Goal: Task Accomplishment & Management: Manage account settings

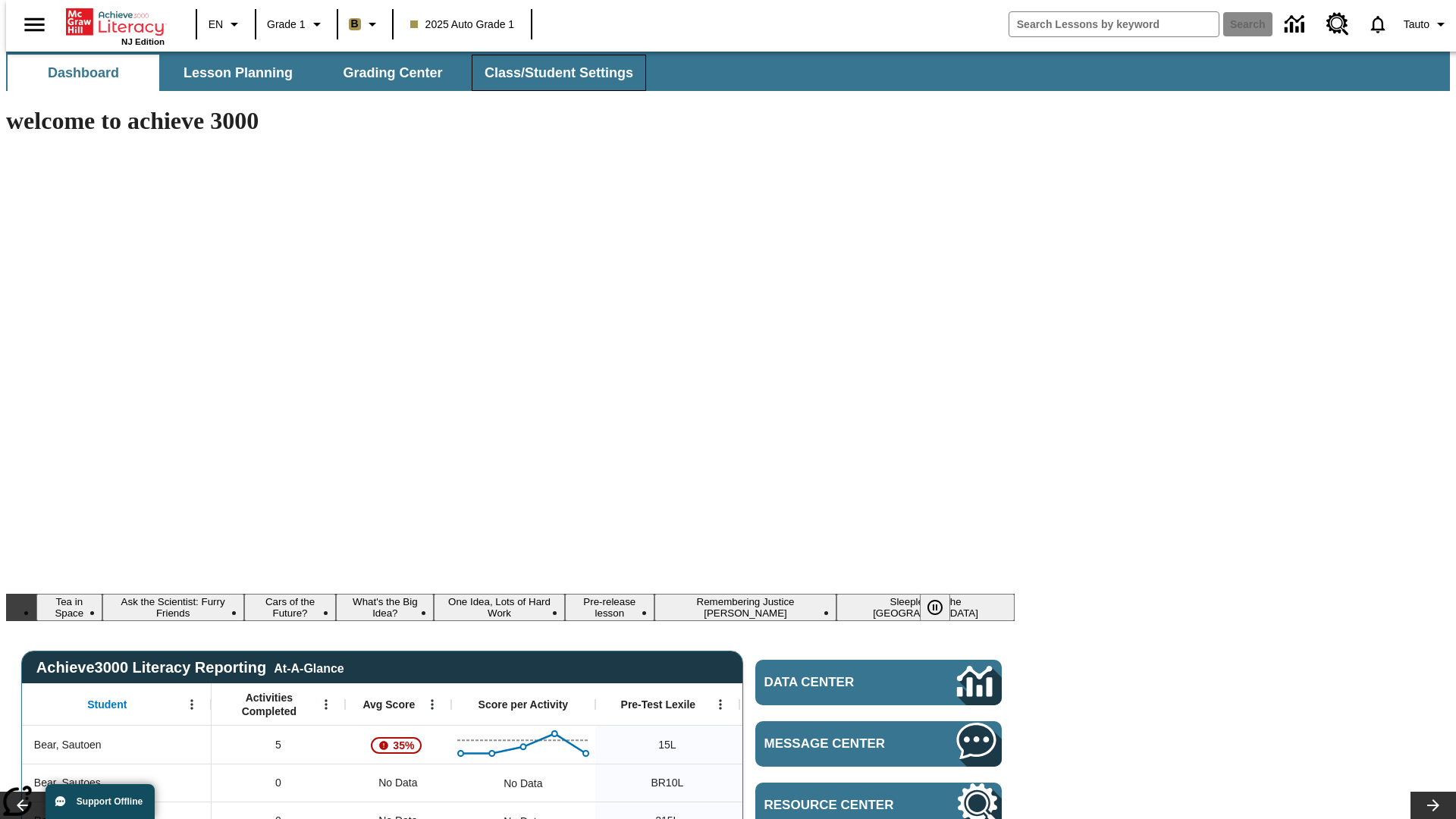
click at [551, 73] on span "Class/Student Settings" at bounding box center [559, 73] width 148 height 18
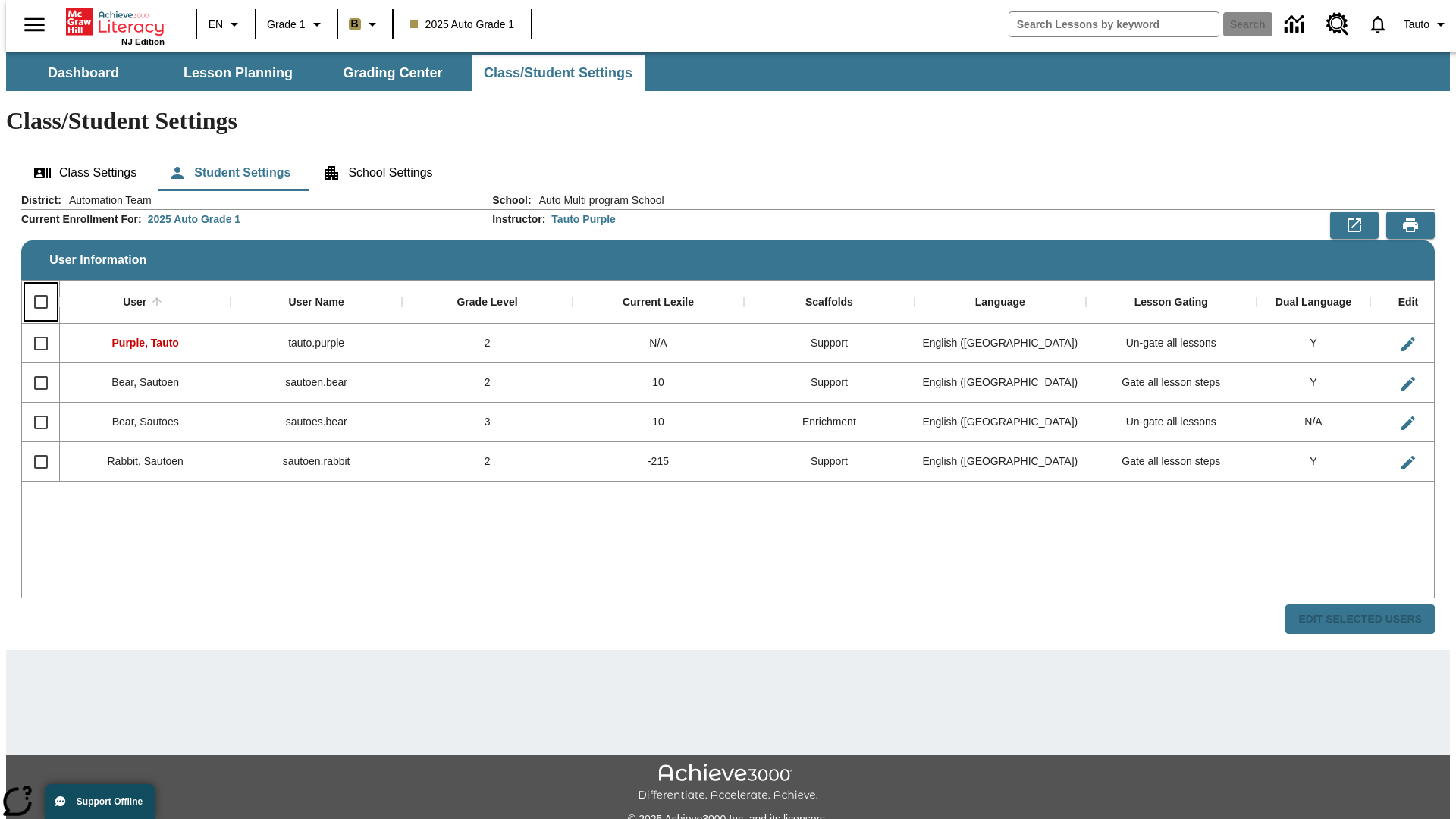
click at [34, 286] on input "Select all rows" at bounding box center [41, 302] width 32 height 32
checkbox input "true"
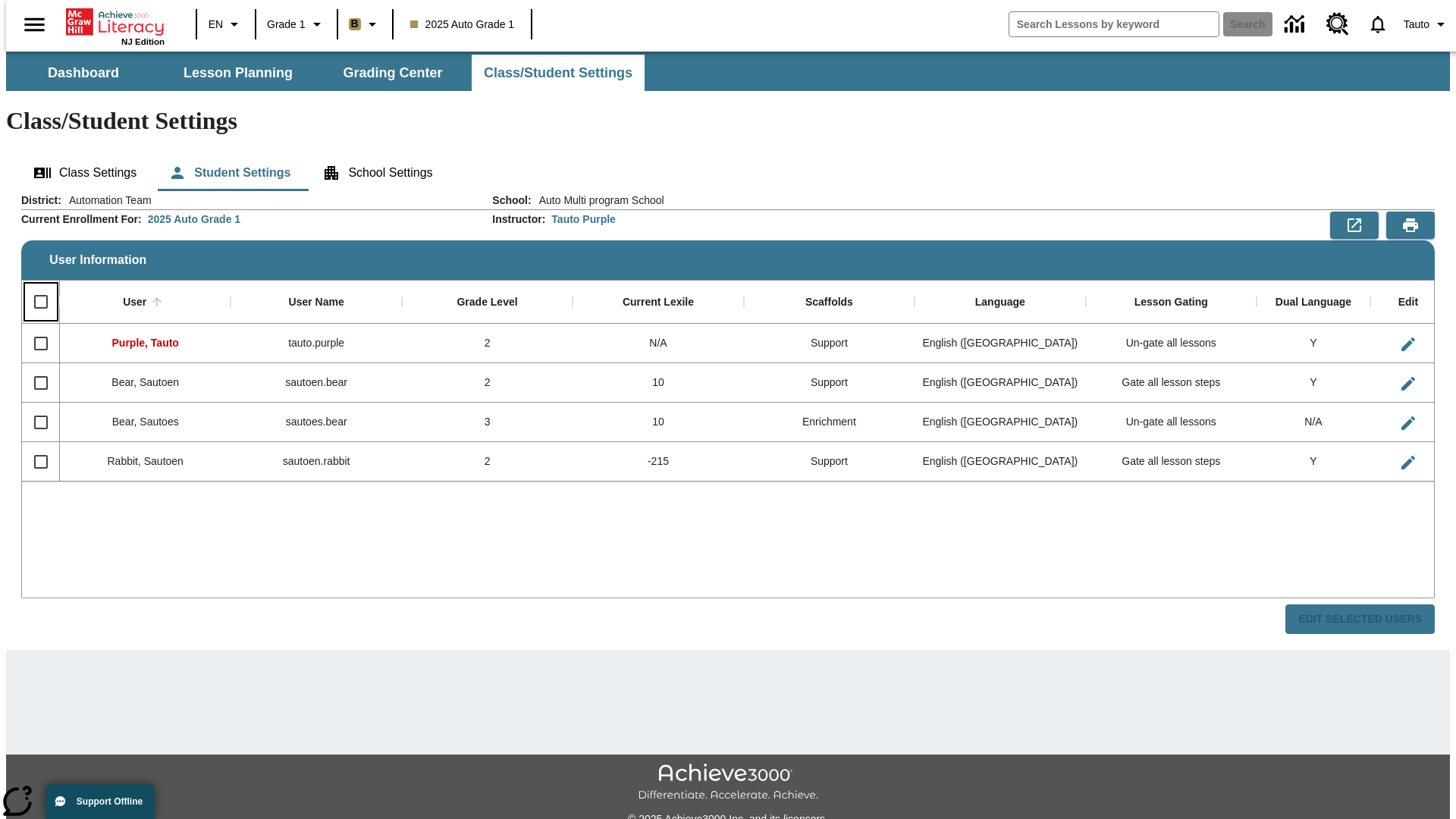
checkbox input "true"
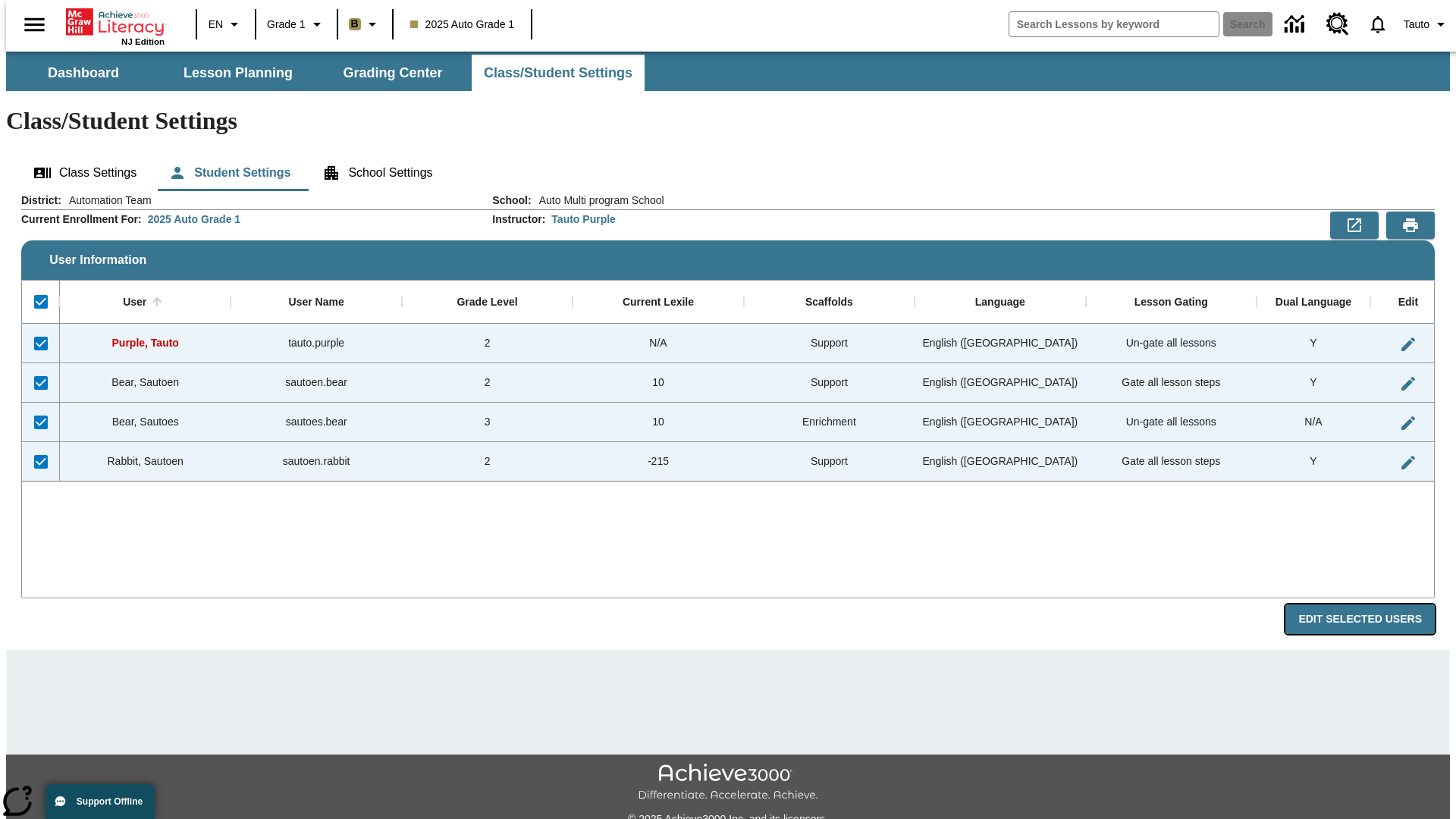
click at [1372, 604] on button "Edit Selected Users" at bounding box center [1360, 619] width 149 height 30
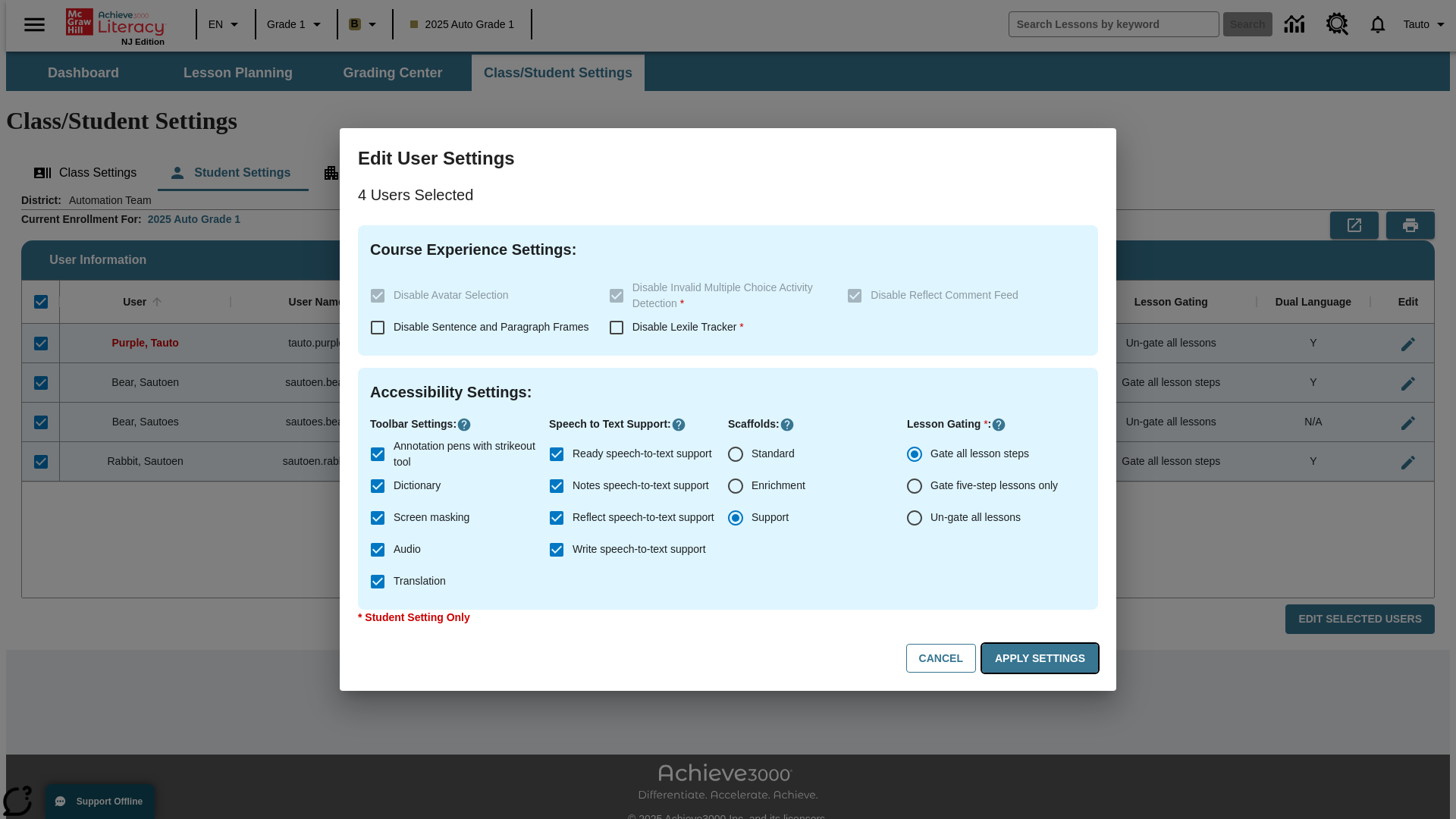
click at [1043, 659] on button "Apply Settings" at bounding box center [1041, 659] width 116 height 30
checkbox input "false"
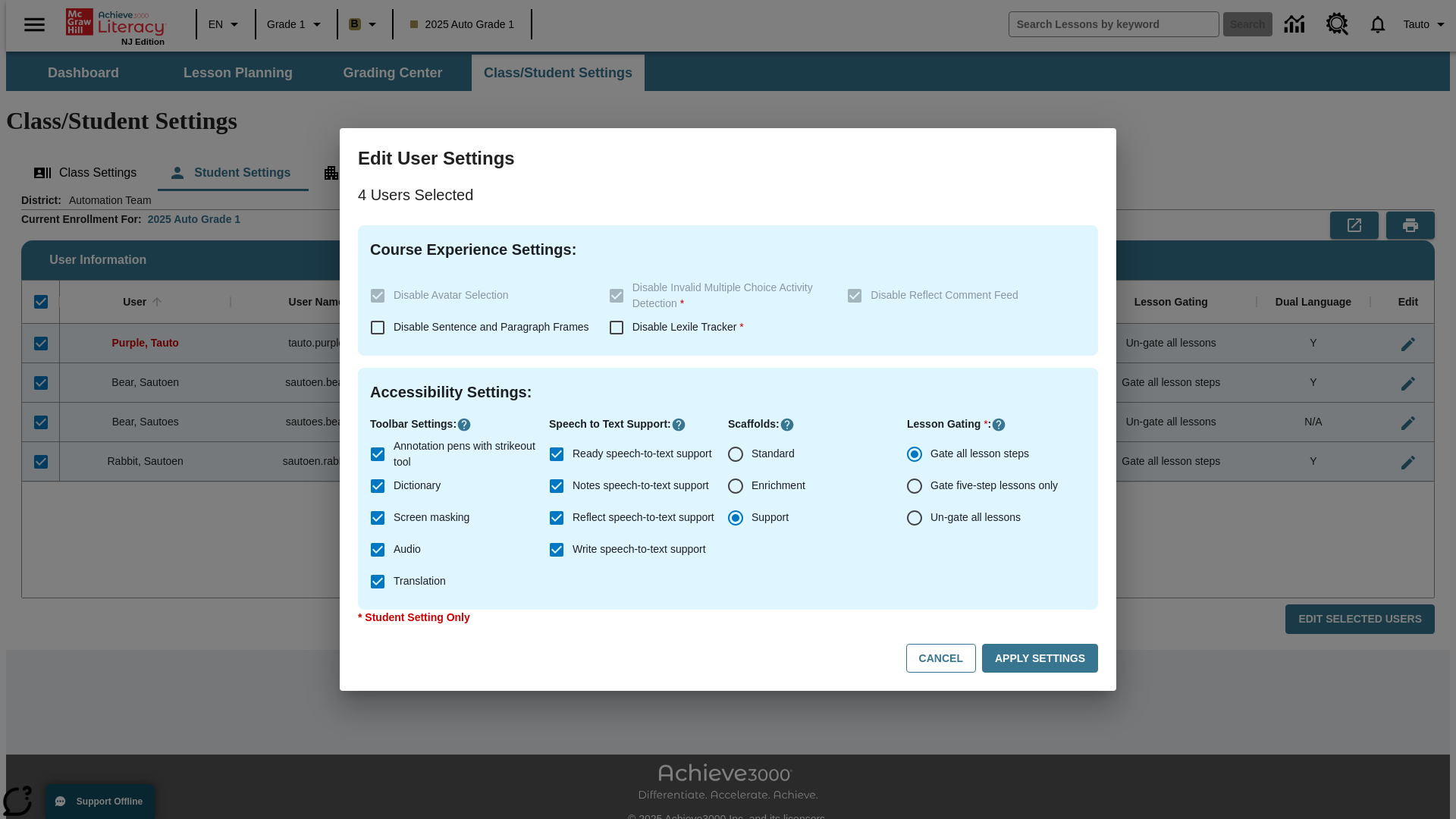
checkbox input "false"
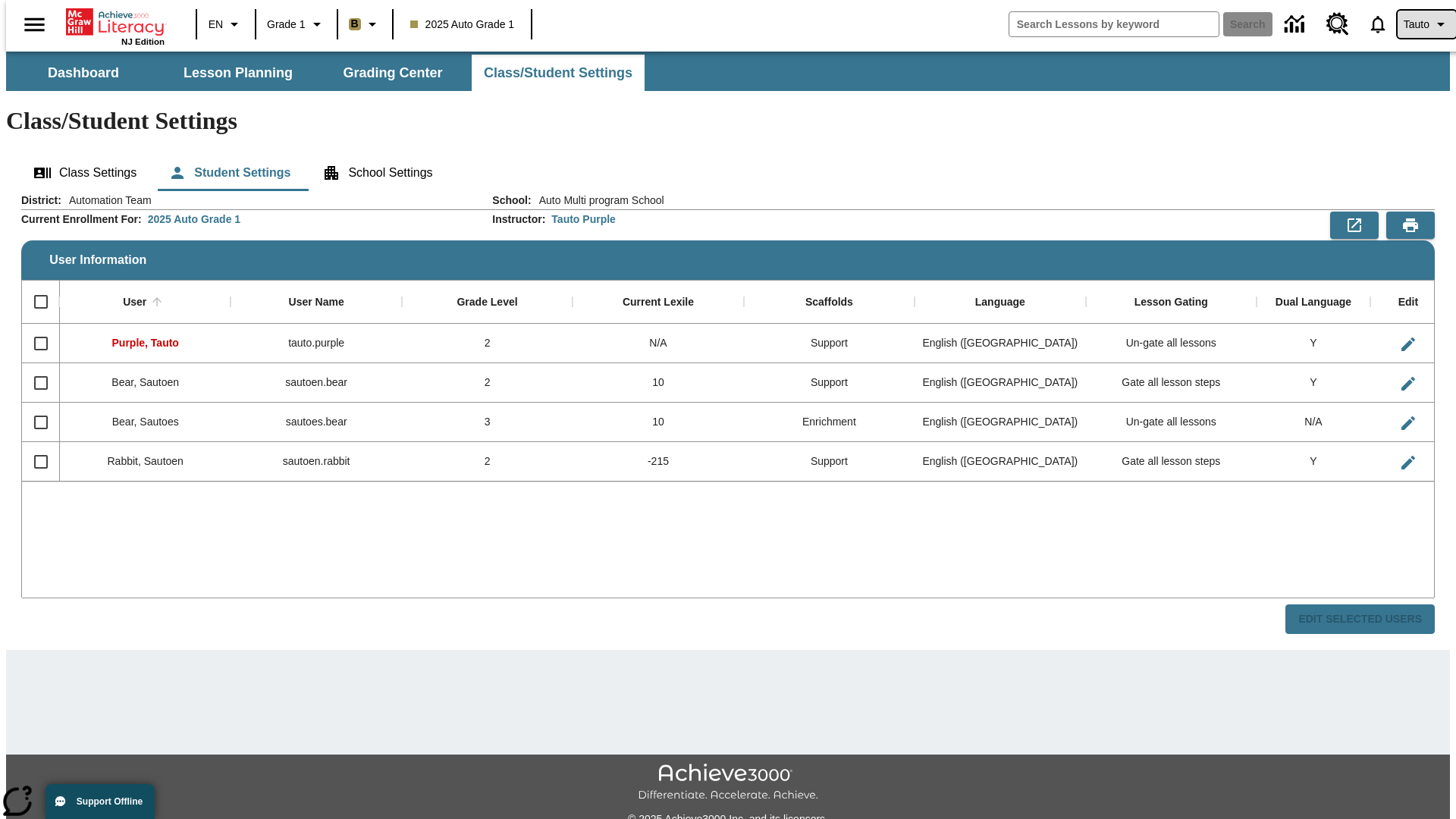
click at [1419, 24] on span "Tauto" at bounding box center [1417, 25] width 26 height 16
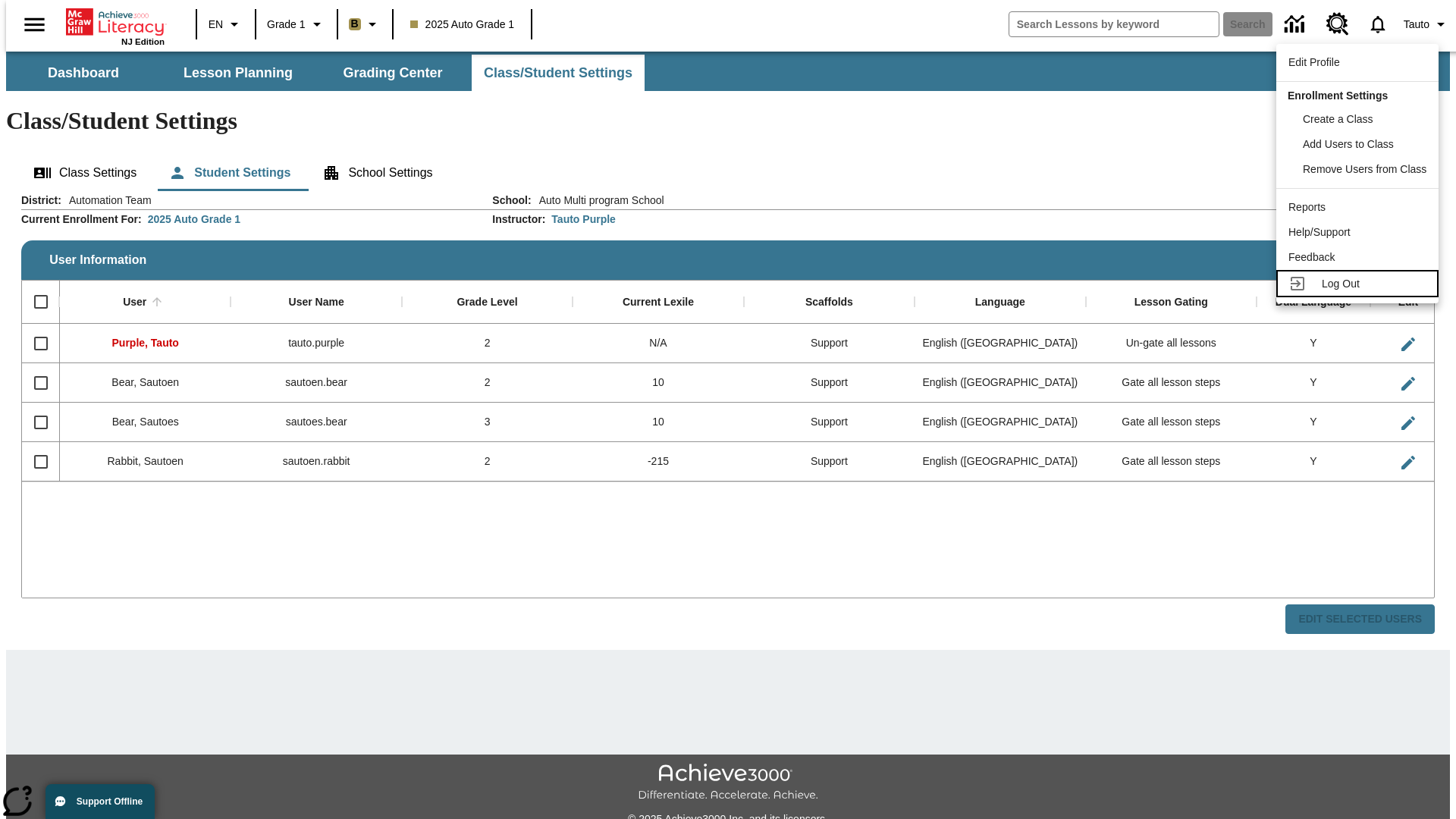
click at [1360, 284] on span "Log Out" at bounding box center [1341, 283] width 38 height 12
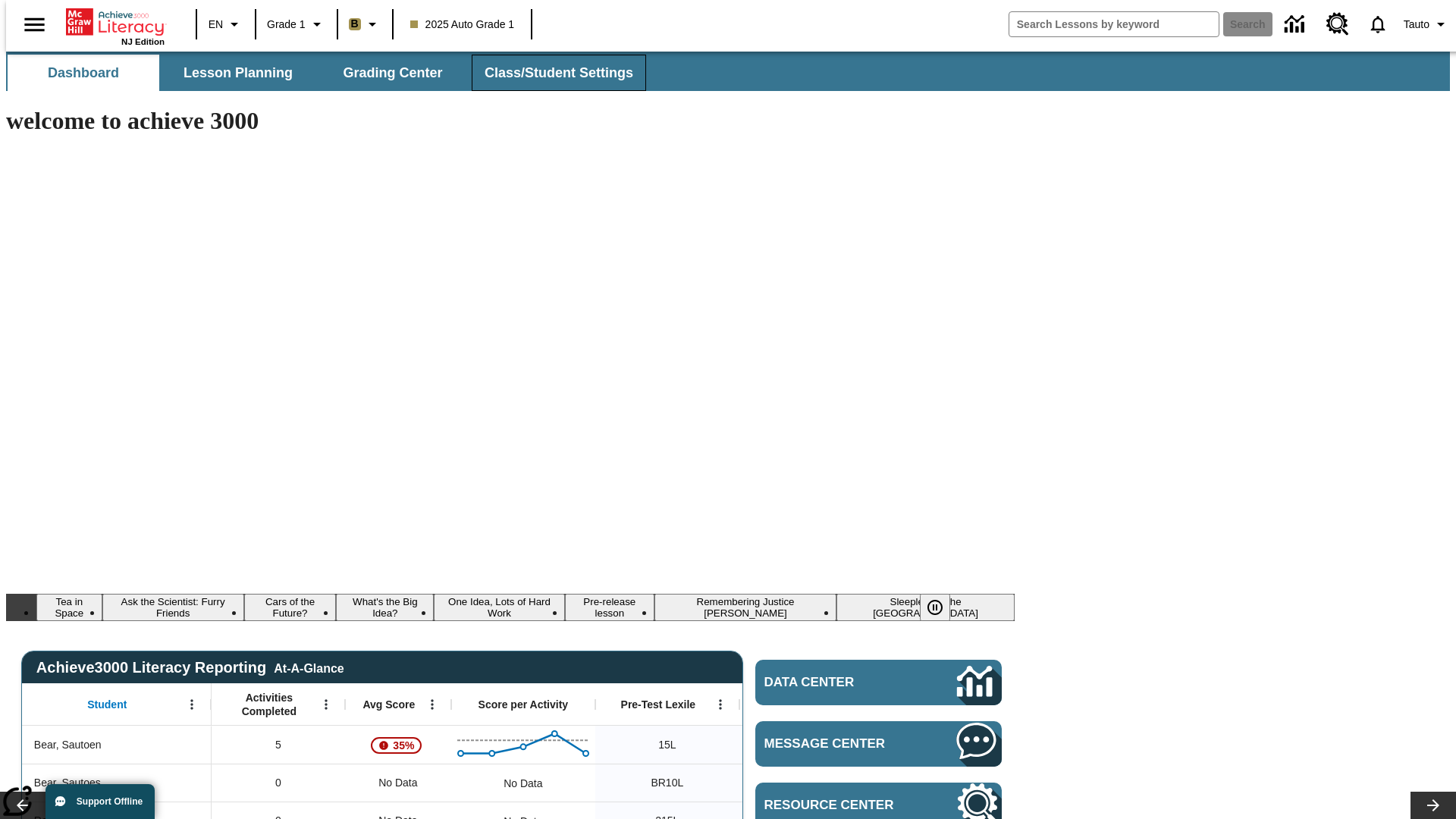
click at [551, 73] on span "Class/Student Settings" at bounding box center [559, 73] width 148 height 18
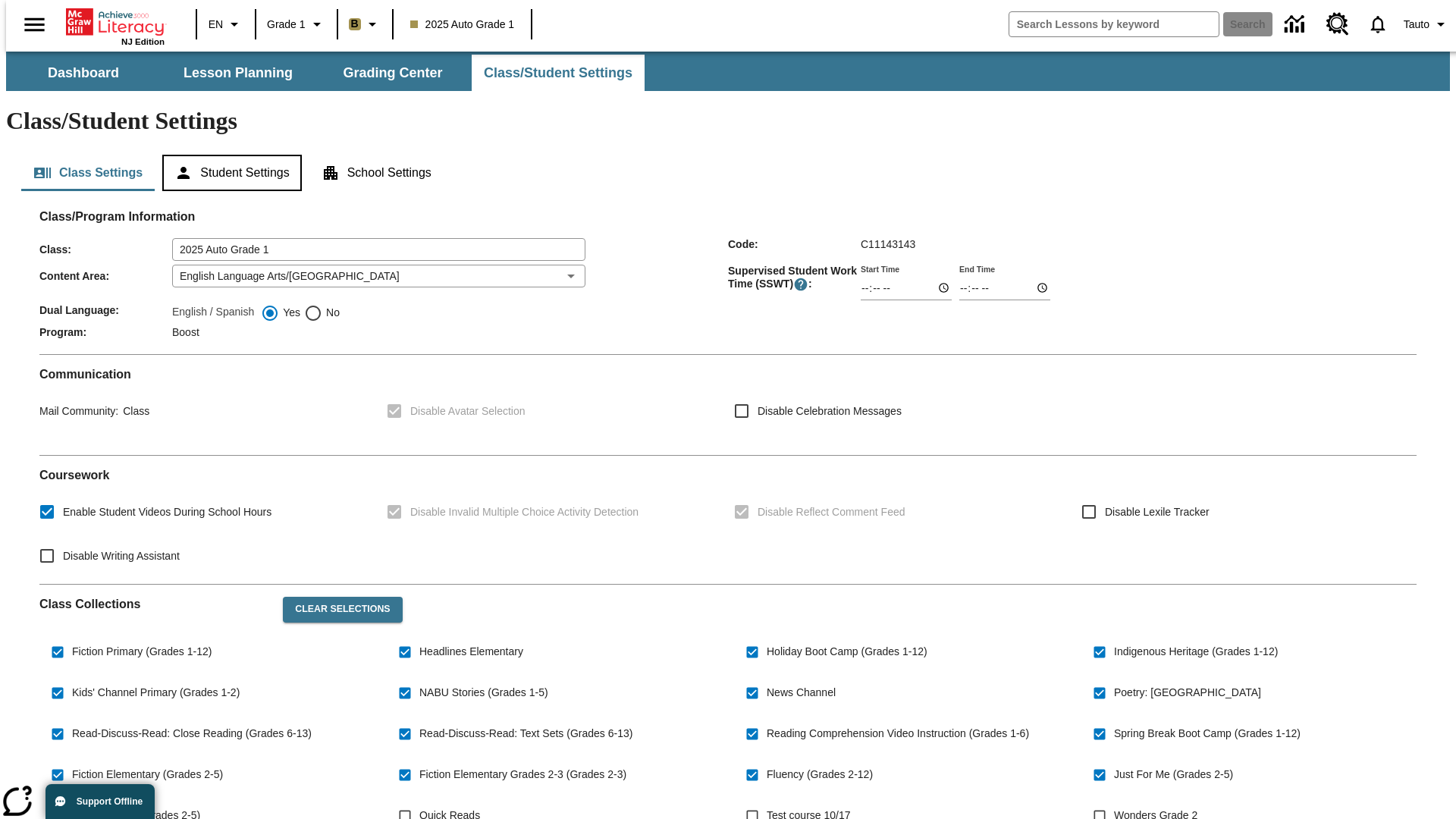
click at [228, 155] on button "Student Settings" at bounding box center [232, 173] width 139 height 37
